Goal: Complete application form

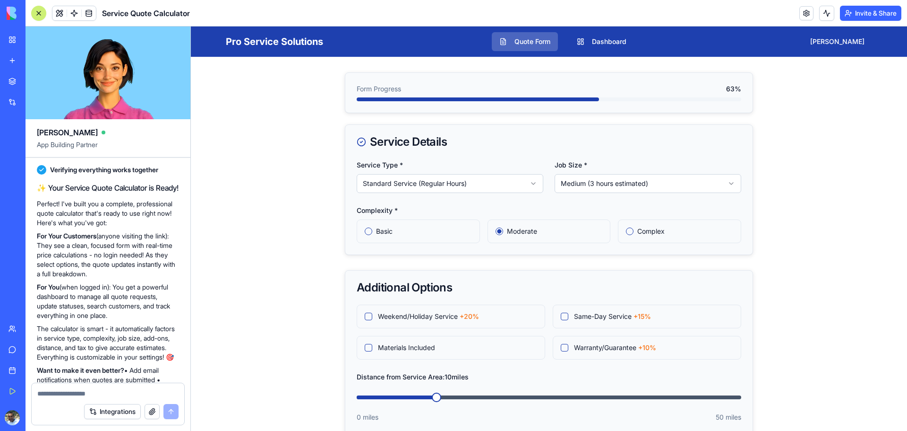
scroll to position [919, 0]
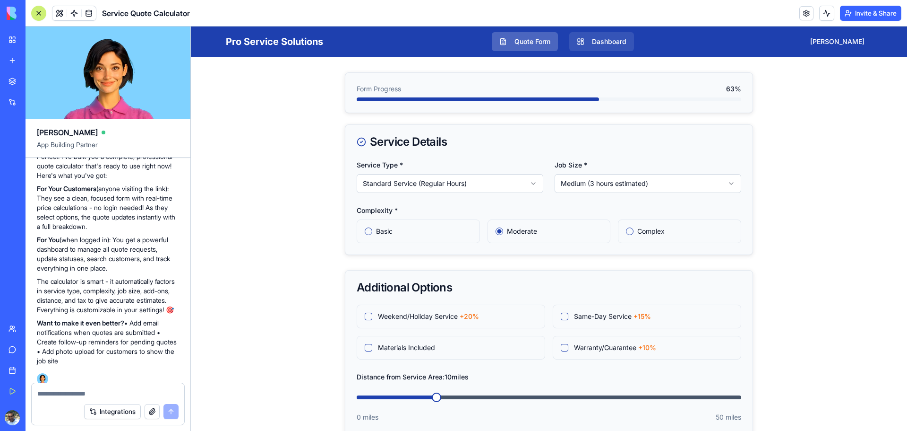
click at [626, 44] on button "Dashboard" at bounding box center [601, 41] width 65 height 19
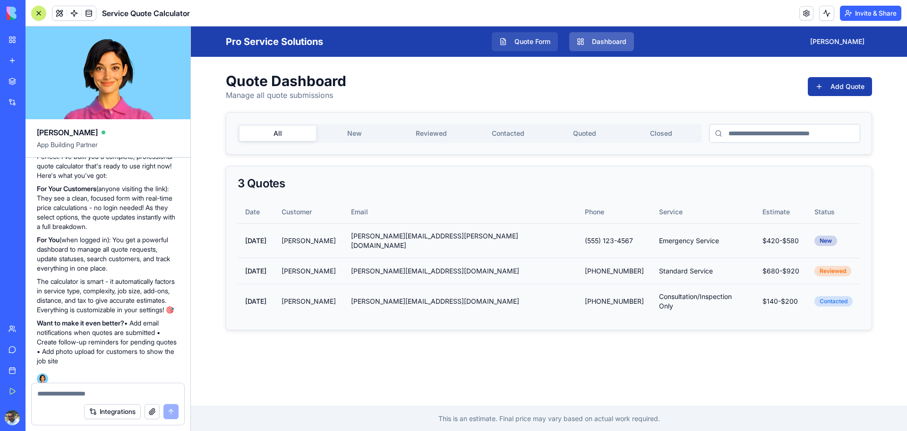
click at [544, 47] on button "Quote Form" at bounding box center [525, 41] width 66 height 19
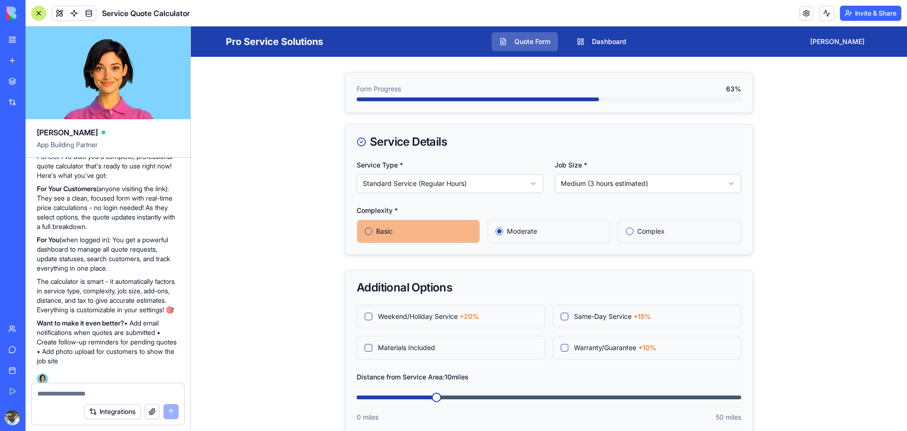
click at [376, 230] on label "Basic" at bounding box center [424, 231] width 96 height 7
click at [372, 230] on button "Basic" at bounding box center [369, 231] width 8 height 8
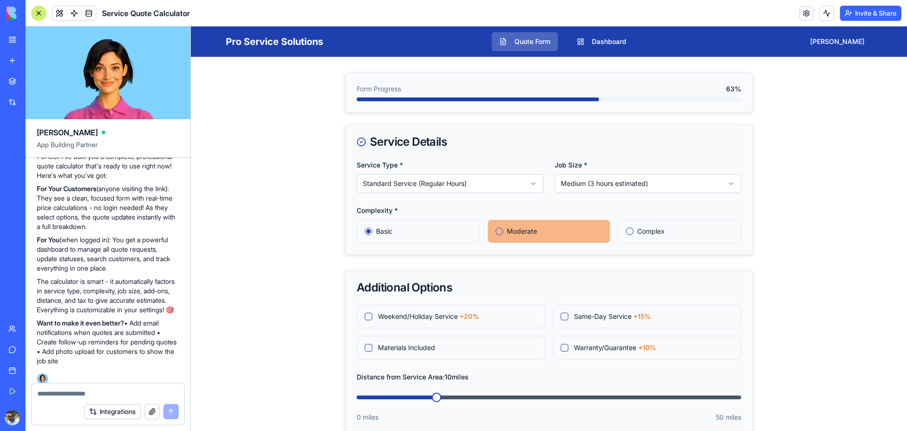
click at [513, 231] on label "Moderate" at bounding box center [555, 231] width 96 height 7
click at [503, 231] on button "Moderate" at bounding box center [500, 231] width 8 height 8
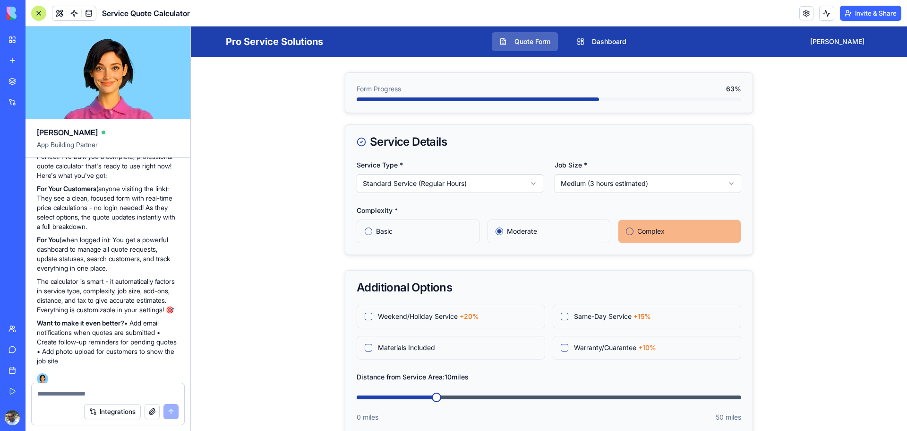
click at [638, 233] on label "Complex" at bounding box center [685, 231] width 96 height 7
click at [634, 233] on button "Complex" at bounding box center [630, 231] width 8 height 8
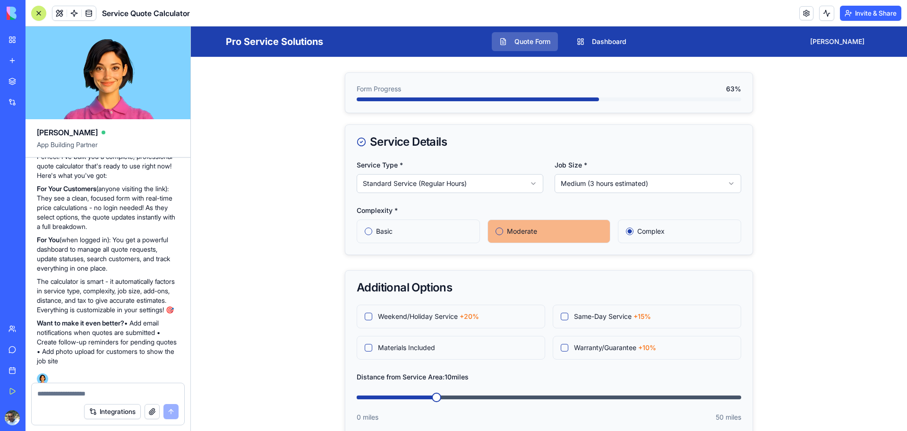
click at [525, 233] on label "Moderate" at bounding box center [555, 231] width 96 height 7
click at [503, 233] on button "Moderate" at bounding box center [500, 231] width 8 height 8
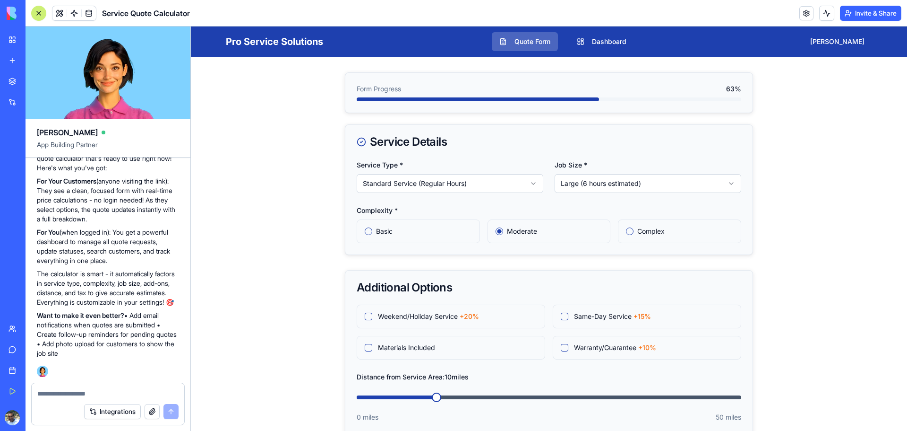
scroll to position [966, 0]
click at [82, 387] on div at bounding box center [108, 390] width 153 height 15
click at [81, 395] on textarea at bounding box center [107, 392] width 141 height 9
drag, startPoint x: 129, startPoint y: 315, endPoint x: 162, endPoint y: 351, distance: 49.1
click at [162, 351] on p "Want to make it even better? • Add email notifications when quotes are submitte…" at bounding box center [108, 333] width 142 height 47
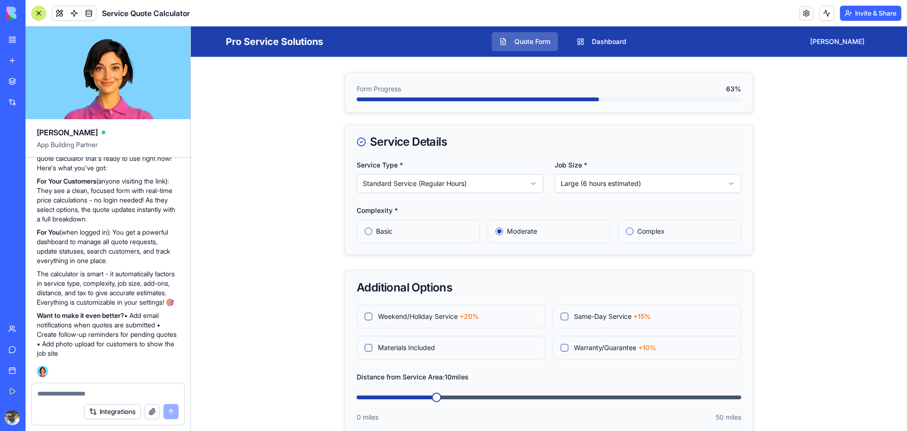
copy p "• Add email notifications when quotes are submitted • Create follow-up reminder…"
click at [133, 395] on textarea at bounding box center [107, 392] width 141 height 9
paste textarea "**********"
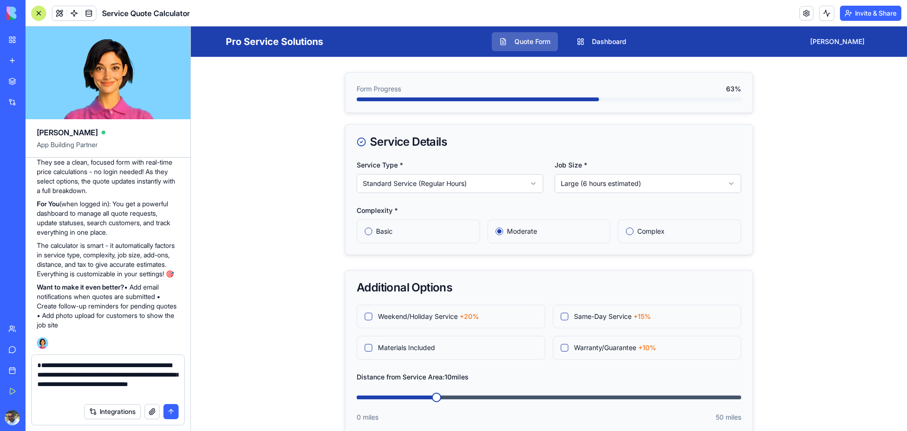
click at [40, 362] on textarea "**********" at bounding box center [107, 379] width 141 height 38
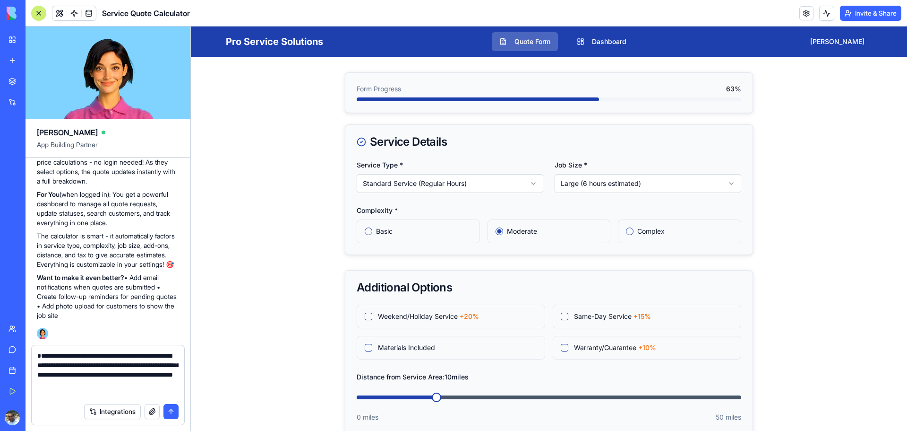
type textarea "**********"
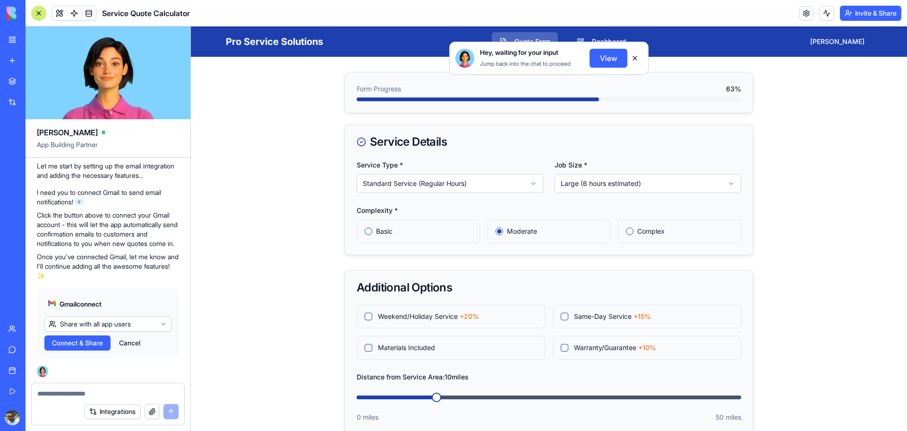
scroll to position [1370, 0]
click at [112, 322] on html "My Workspace New app Marketplace Integrations Recent New App AI Logo Generator …" at bounding box center [453, 215] width 907 height 431
click at [73, 344] on span "Connect" at bounding box center [65, 342] width 26 height 9
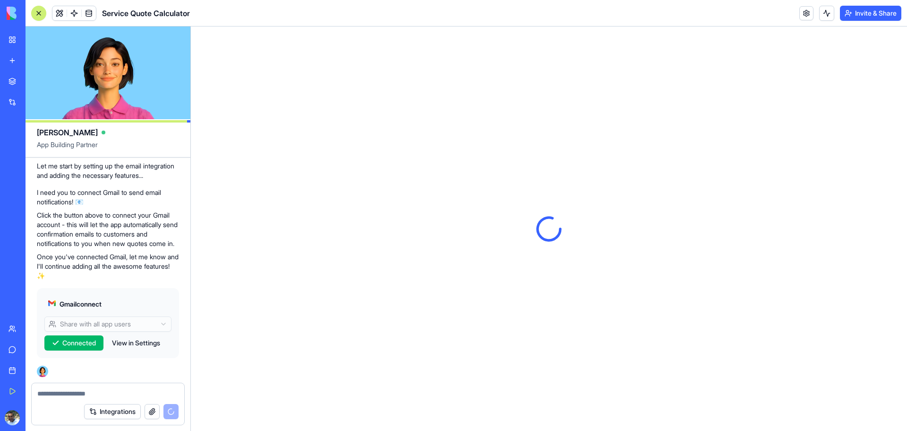
scroll to position [1370, 0]
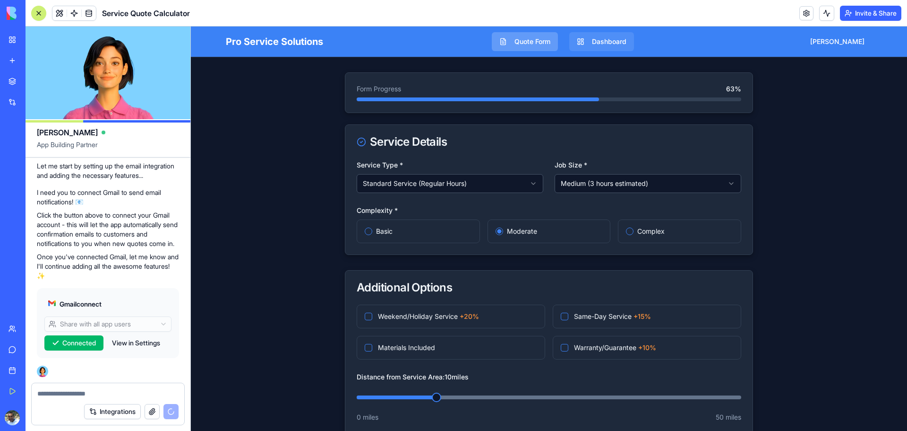
click at [629, 46] on button "Dashboard" at bounding box center [601, 41] width 65 height 19
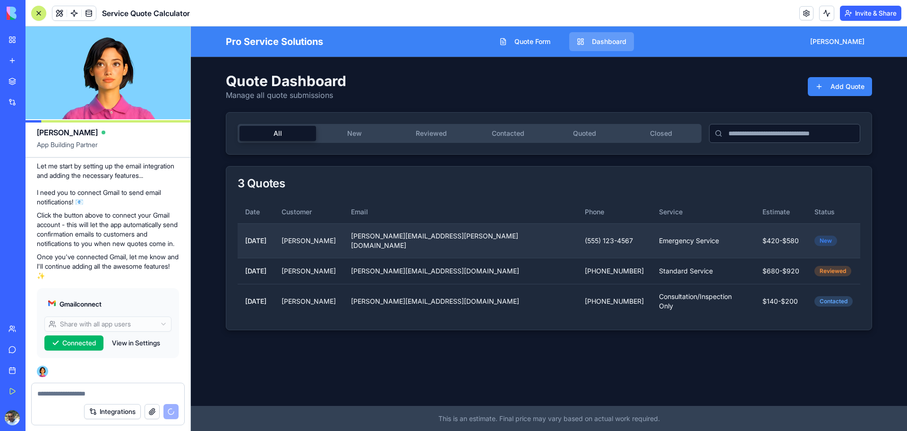
click at [450, 238] on td "[PERSON_NAME][EMAIL_ADDRESS][PERSON_NAME][DOMAIN_NAME]" at bounding box center [461, 240] width 234 height 34
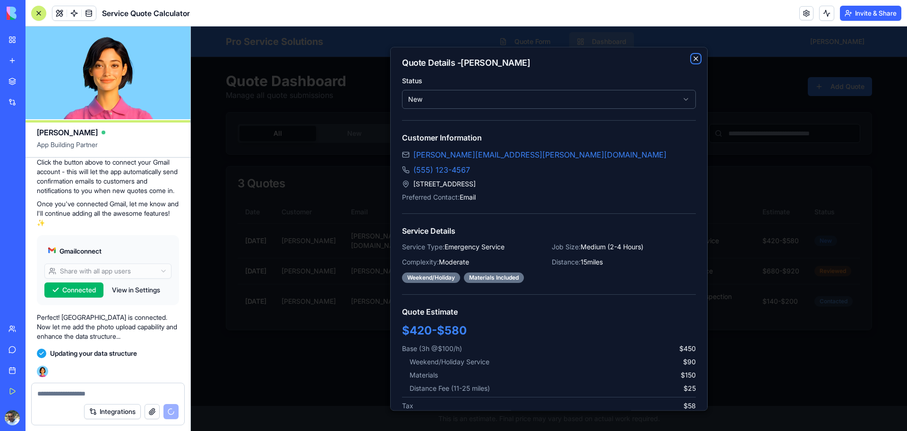
click at [694, 57] on icon "button" at bounding box center [696, 59] width 4 height 4
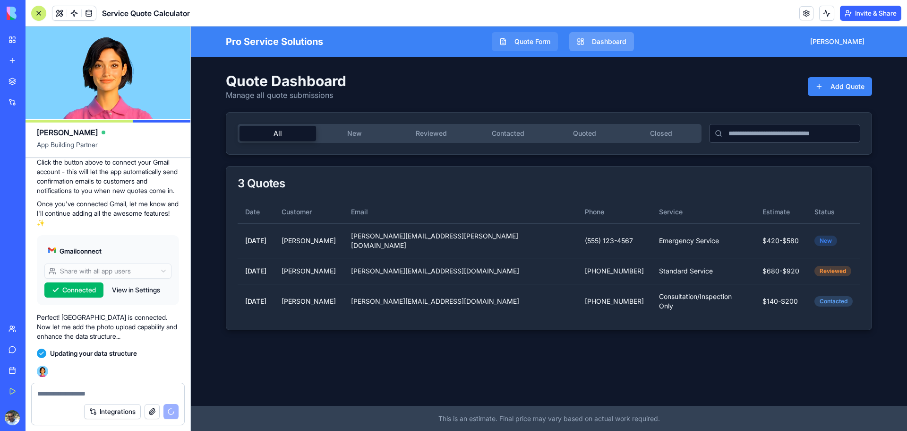
click at [545, 47] on button "Quote Form" at bounding box center [525, 41] width 66 height 19
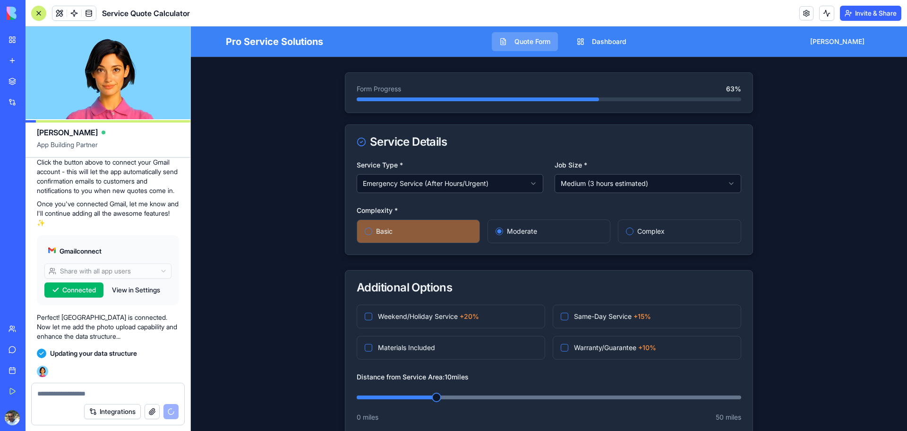
click at [413, 227] on div "Basic" at bounding box center [418, 231] width 123 height 24
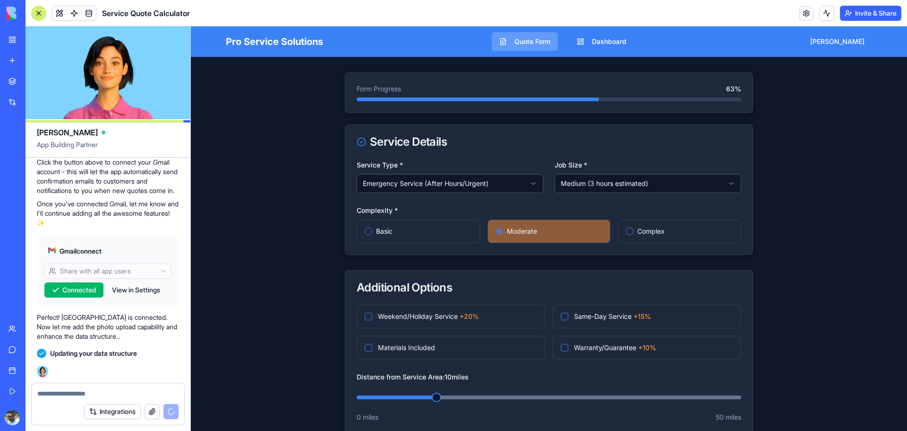
click at [534, 231] on label "Moderate" at bounding box center [555, 231] width 96 height 7
click at [503, 231] on button "Moderate" at bounding box center [500, 231] width 8 height 8
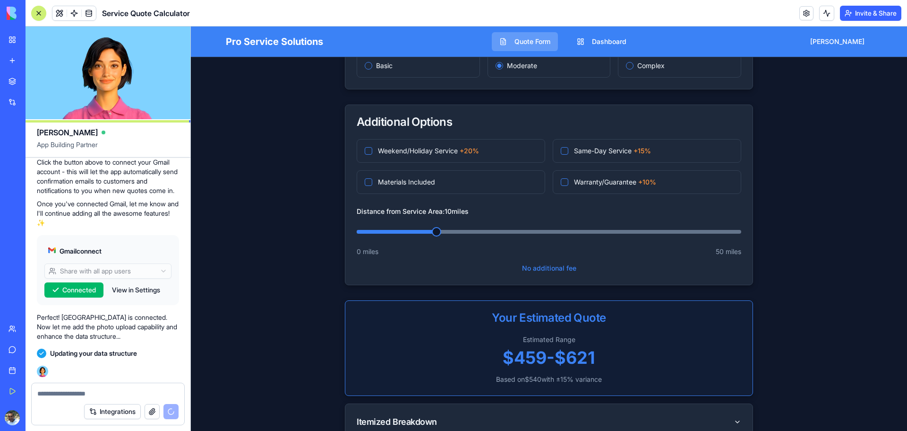
scroll to position [142, 0]
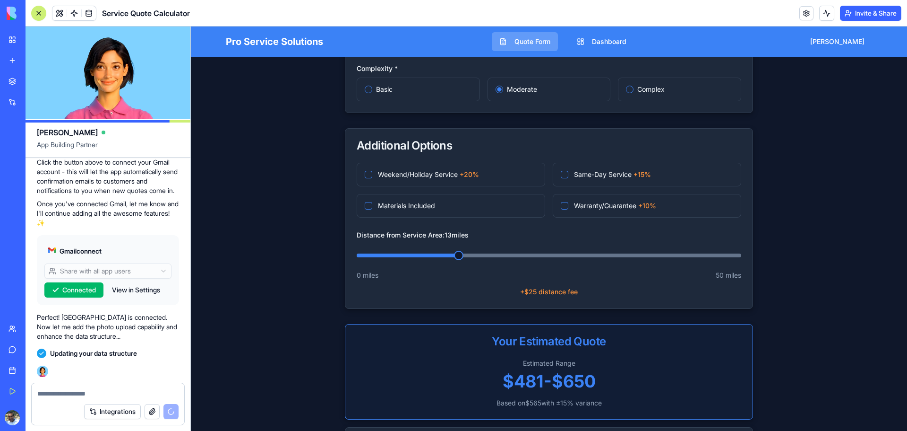
click at [457, 257] on span at bounding box center [458, 254] width 9 height 9
click at [574, 207] on label "Warranty/Guarantee +10%" at bounding box center [653, 205] width 159 height 7
click at [568, 207] on button "Warranty/Guarantee +10%" at bounding box center [565, 206] width 8 height 8
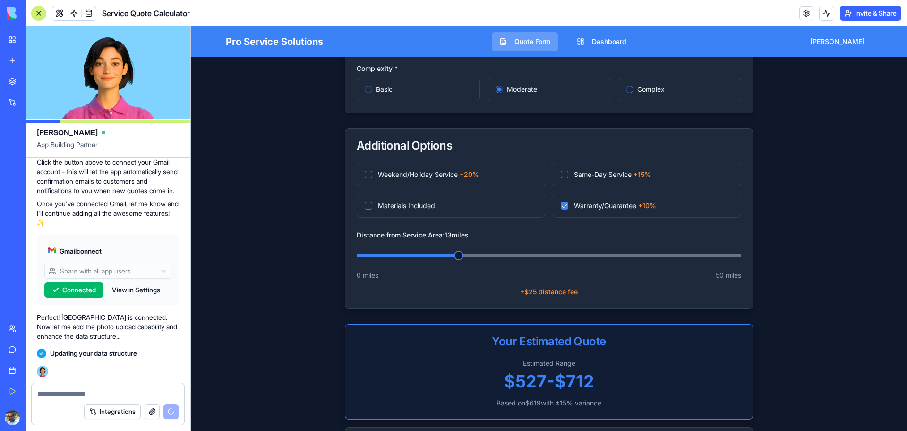
click at [574, 207] on label "Warranty/Guarantee +10%" at bounding box center [653, 205] width 159 height 7
click at [568, 207] on button "Warranty/Guarantee +10%" at bounding box center [565, 206] width 8 height 8
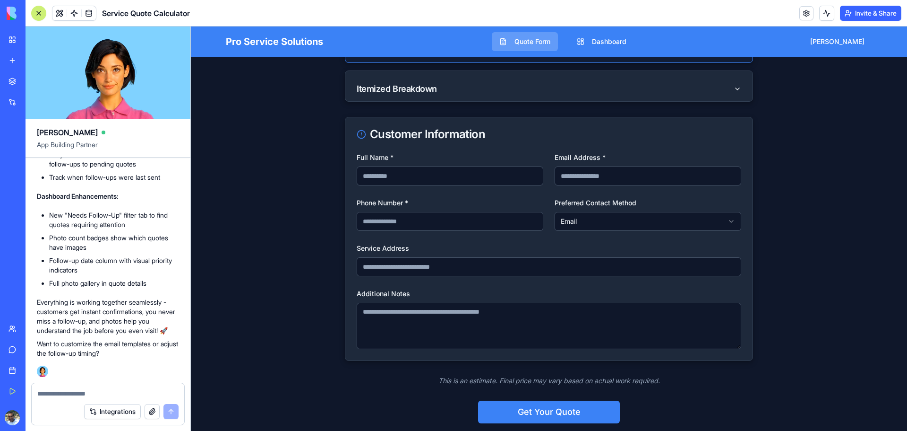
scroll to position [675, 0]
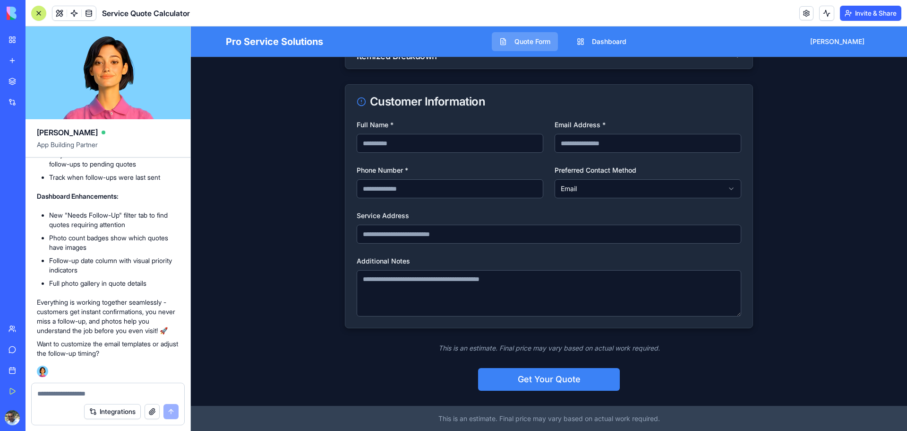
click at [59, 392] on textarea at bounding box center [107, 392] width 141 height 9
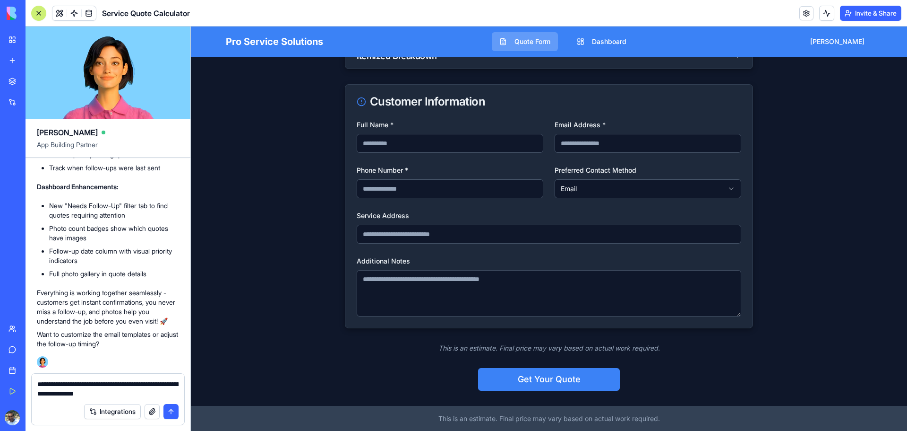
type textarea "**********"
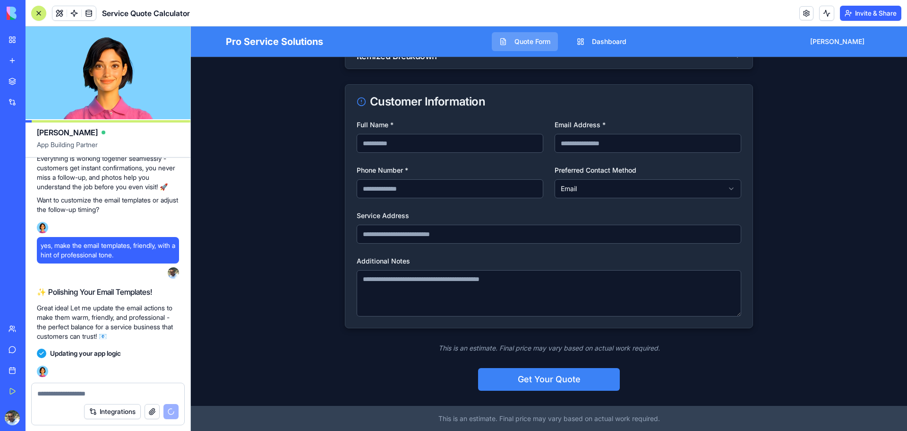
scroll to position [2922, 0]
